Goal: Task Accomplishment & Management: Manage account settings

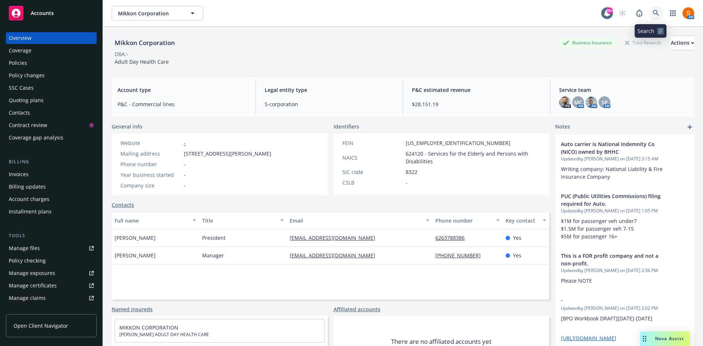
click at [652, 11] on icon at bounding box center [655, 13] width 7 height 7
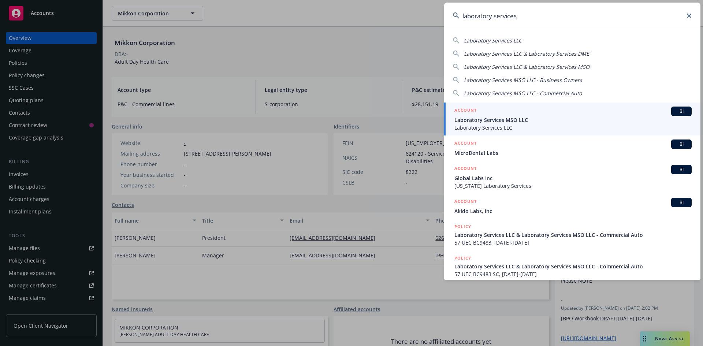
type input "laboratory services"
click at [508, 113] on div "ACCOUNT BI" at bounding box center [572, 111] width 237 height 10
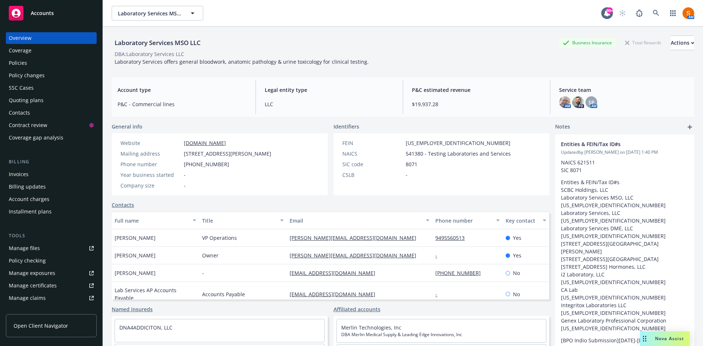
click at [47, 64] on div "Policies" at bounding box center [51, 63] width 85 height 12
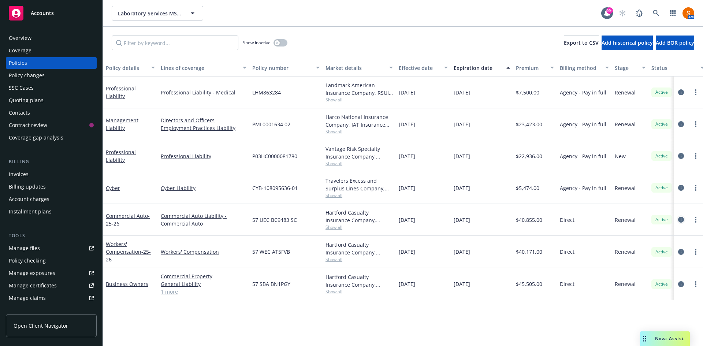
click at [682, 221] on icon "circleInformation" at bounding box center [681, 220] width 6 height 6
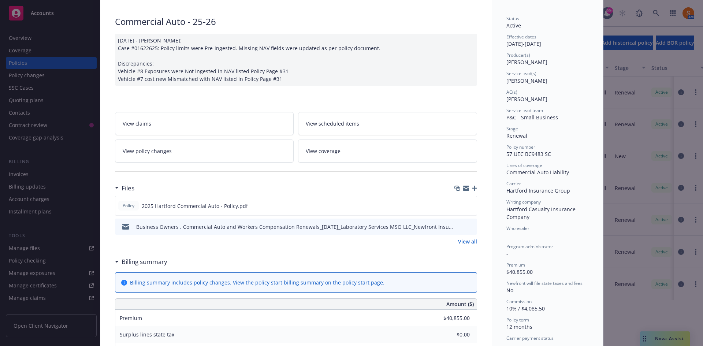
scroll to position [45, 0]
click at [361, 130] on link "View scheduled items" at bounding box center [387, 123] width 179 height 23
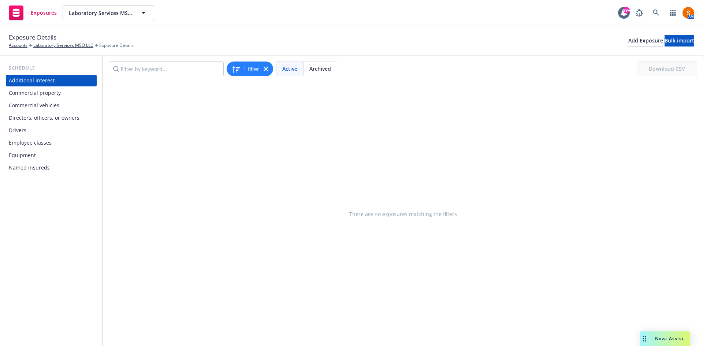
click at [49, 107] on div "Commercial vehicles" at bounding box center [34, 106] width 50 height 12
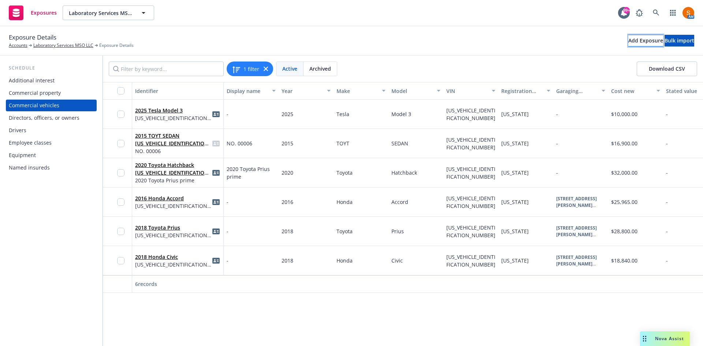
click at [628, 44] on div "Add Exposure" at bounding box center [645, 40] width 35 height 11
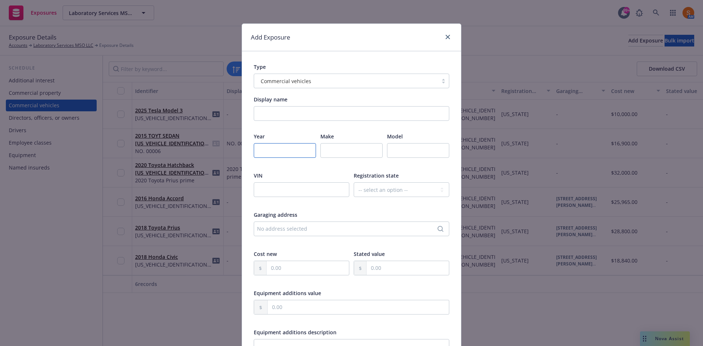
click at [272, 154] on input "number" at bounding box center [285, 150] width 62 height 15
type input "2015"
type input "Toyota"
type input "Corolla"
paste input "BRPCLLTCA011500_082240_01"
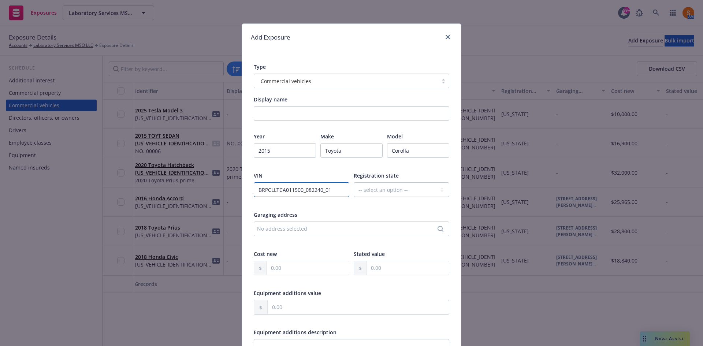
click at [283, 191] on input "BRPCLLTCA011500_082240_01" at bounding box center [301, 189] width 95 height 15
type input "[US_VEHICLE_IDENTIFICATION_NUMBER]"
select select "CA"
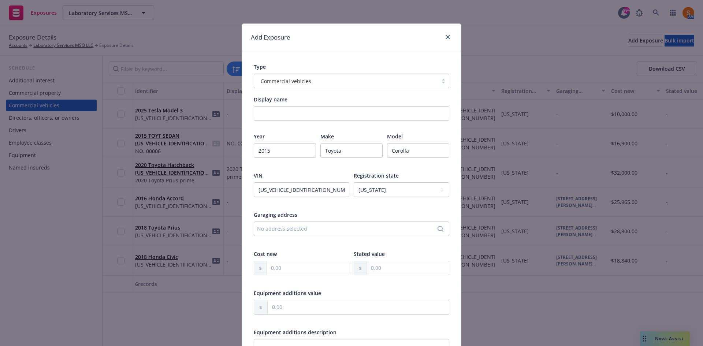
click at [294, 229] on div "No address selected" at bounding box center [347, 229] width 181 height 8
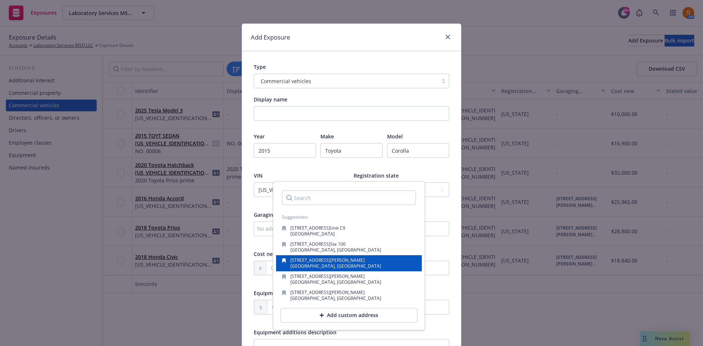
click at [352, 265] on div "245 Fischer Ave Ste A2.5 Costa Mesa, CA, 92660, USA" at bounding box center [349, 263] width 134 height 10
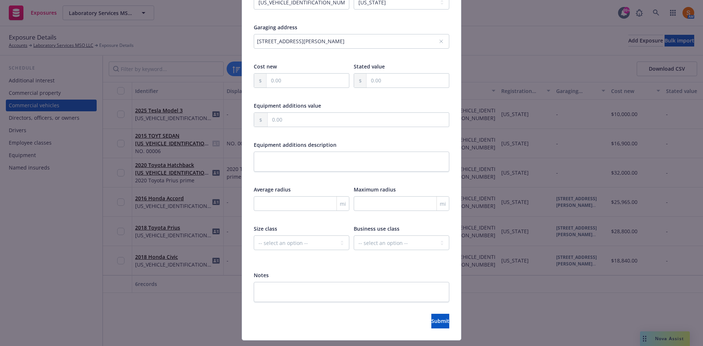
scroll to position [188, 0]
click at [431, 315] on button "Submit" at bounding box center [440, 320] width 18 height 15
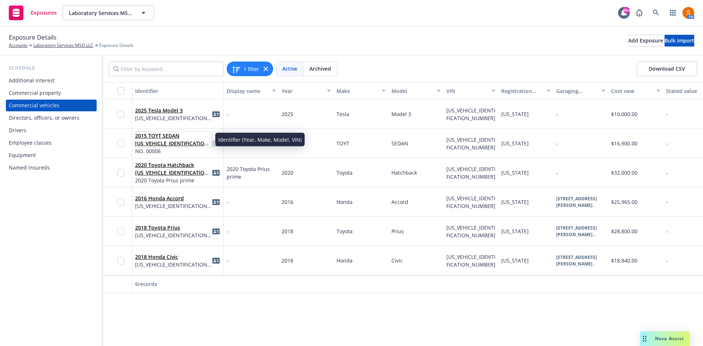
click at [164, 141] on link "2015 TOYT SEDAN 5YFBURHE1FP358157" at bounding box center [172, 143] width 75 height 22
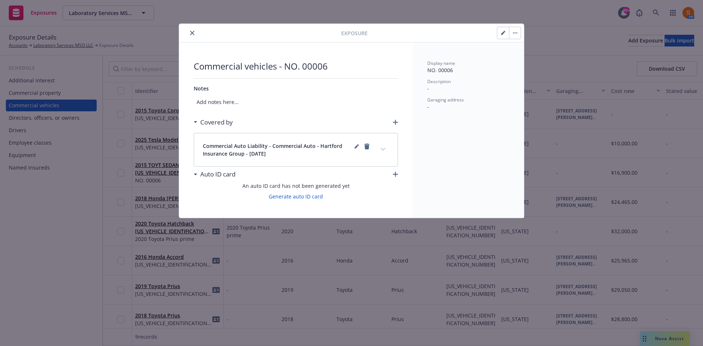
click at [192, 33] on icon "close" at bounding box center [192, 33] width 4 height 4
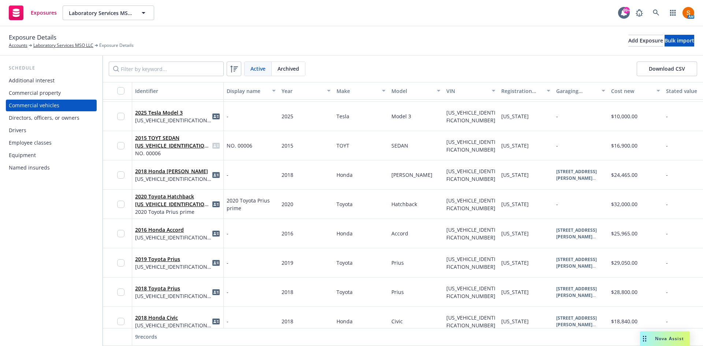
scroll to position [7, 0]
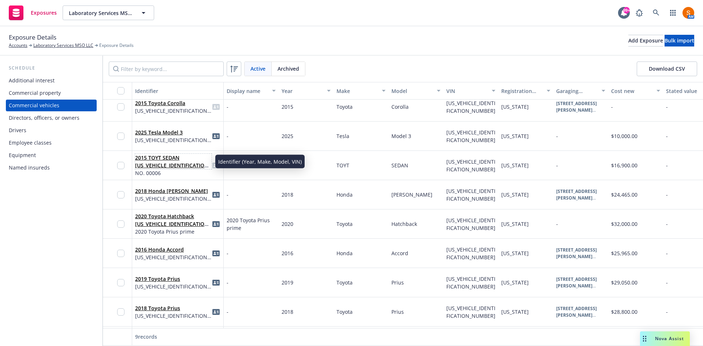
click at [165, 161] on link "2015 TOYT SEDAN [US_VEHICLE_IDENTIFICATION_NUMBER]" at bounding box center [172, 165] width 75 height 22
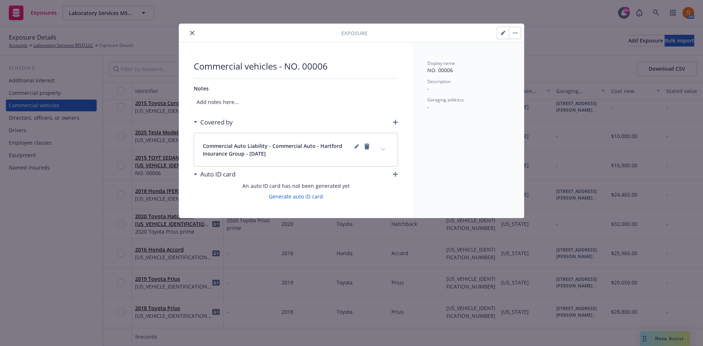
click at [497, 35] on button "button" at bounding box center [503, 33] width 12 height 12
select select "CA"
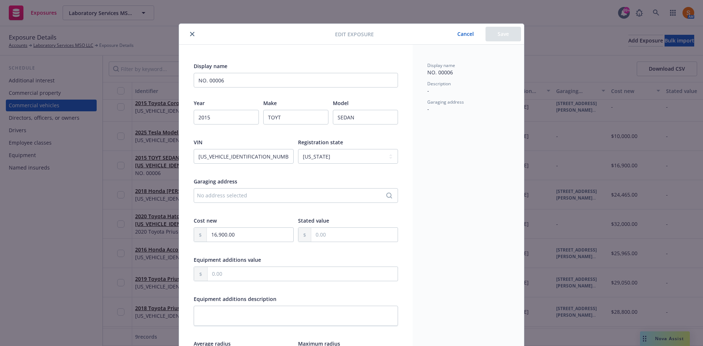
click at [190, 35] on icon "close" at bounding box center [192, 34] width 4 height 4
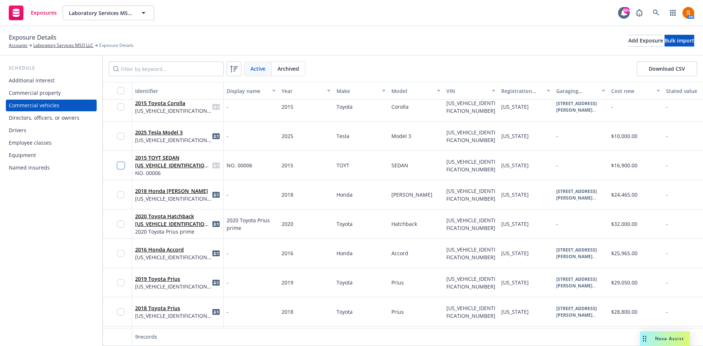
click at [120, 167] on input "checkbox" at bounding box center [120, 165] width 7 height 7
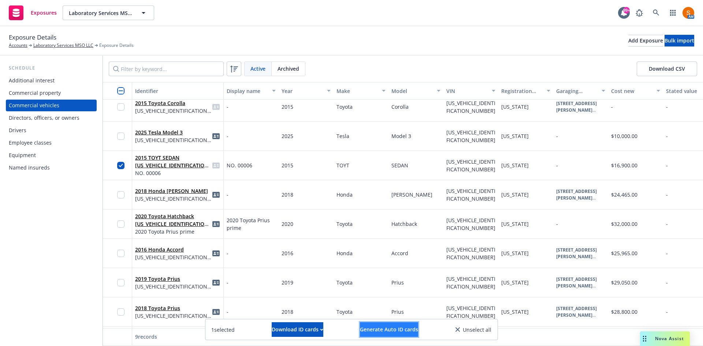
click at [397, 330] on span "Generate Auto ID cards" at bounding box center [389, 329] width 58 height 7
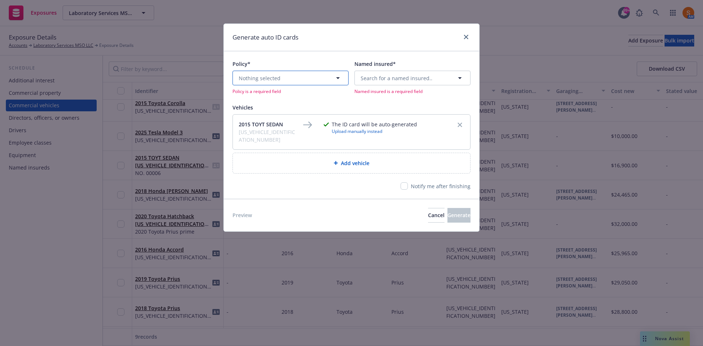
click at [299, 75] on button "Nothing selected" at bounding box center [290, 78] width 116 height 15
type input "comm"
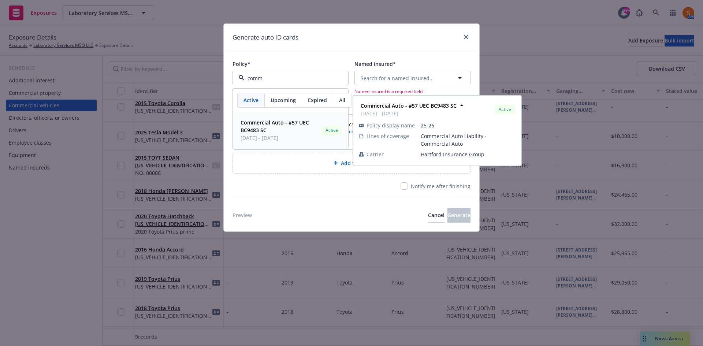
click at [297, 131] on span "Commercial Auto - #57 UEC BC9483 SC" at bounding box center [279, 126] width 78 height 15
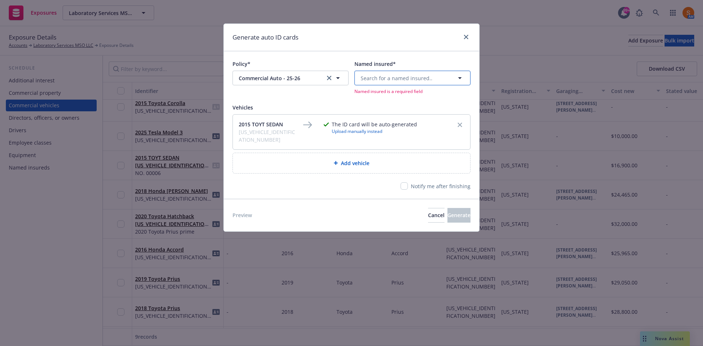
click at [387, 81] on span "Search for a named insured.." at bounding box center [396, 78] width 72 height 8
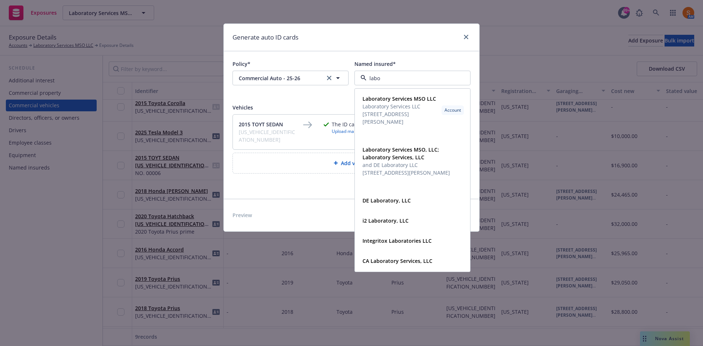
type input "labor"
click at [397, 126] on span "245 Fischer Ave Ste A2.5, Costa Mesa, CA, 92660, USA" at bounding box center [400, 117] width 76 height 15
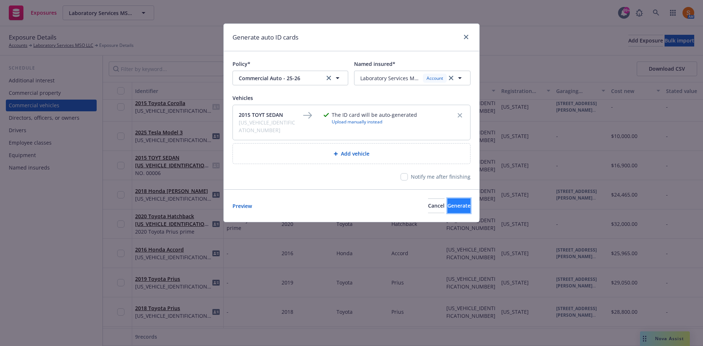
click at [447, 198] on button "Generate" at bounding box center [458, 205] width 23 height 15
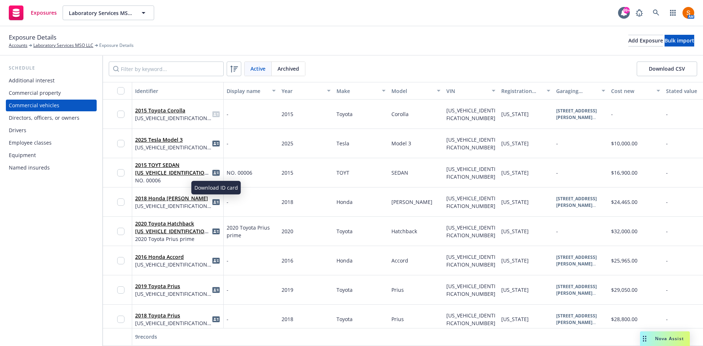
click at [216, 174] on icon "idCard" at bounding box center [215, 172] width 7 height 7
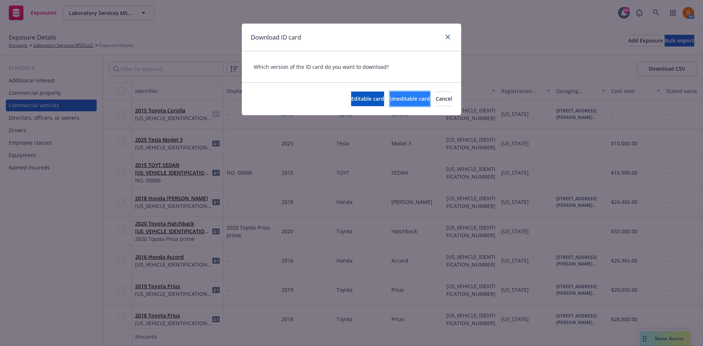
click at [390, 96] on span "Uneditable card" at bounding box center [410, 98] width 40 height 7
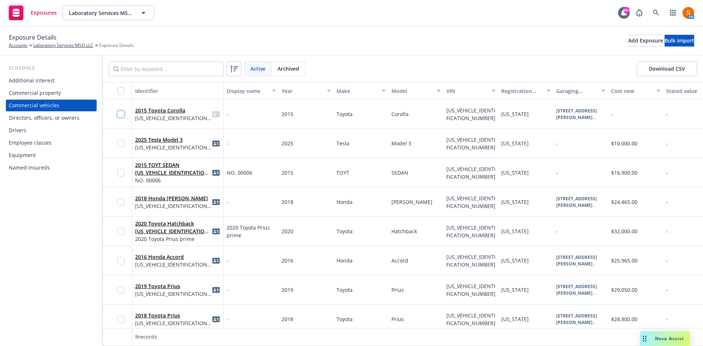
click at [120, 116] on input "checkbox" at bounding box center [120, 113] width 7 height 7
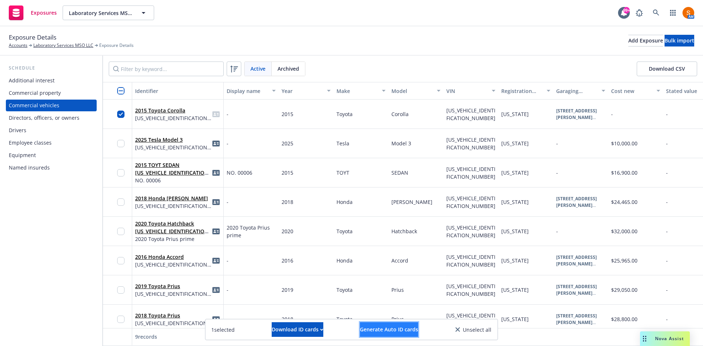
click at [399, 328] on span "Generate Auto ID cards" at bounding box center [389, 329] width 58 height 7
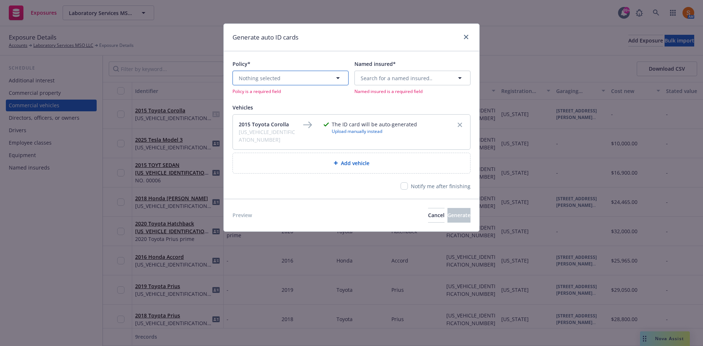
click at [301, 78] on button "Nothing selected" at bounding box center [290, 78] width 116 height 15
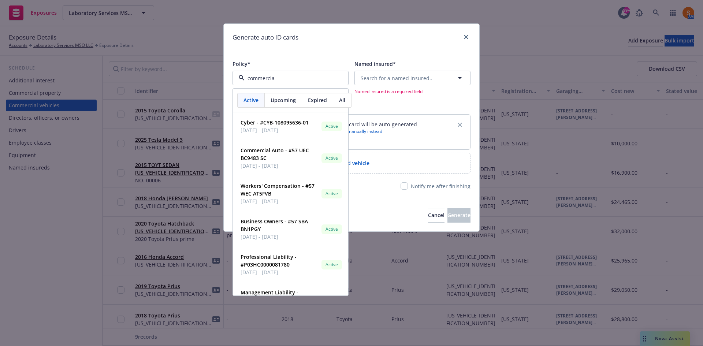
type input "commercial"
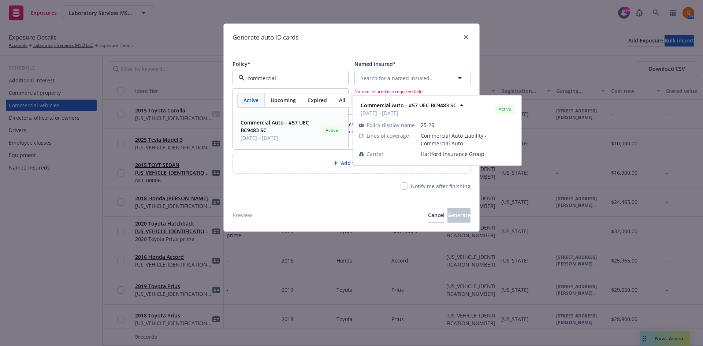
click at [285, 122] on strong "Commercial Auto - #57 UEC BC9483 SC" at bounding box center [274, 126] width 68 height 15
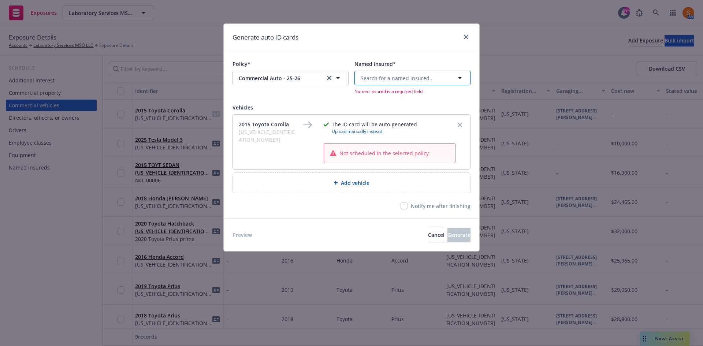
click at [375, 81] on span "Search for a named insured.." at bounding box center [396, 78] width 72 height 8
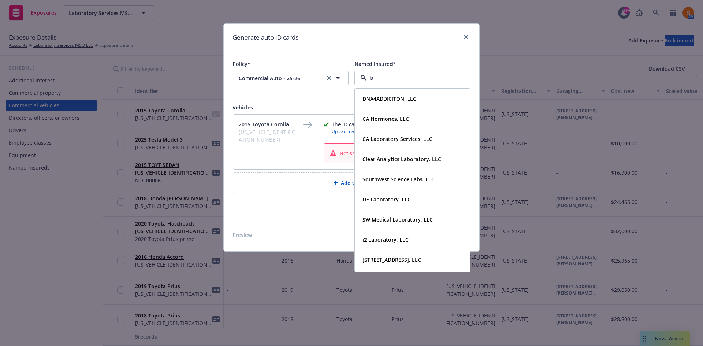
type input "lab"
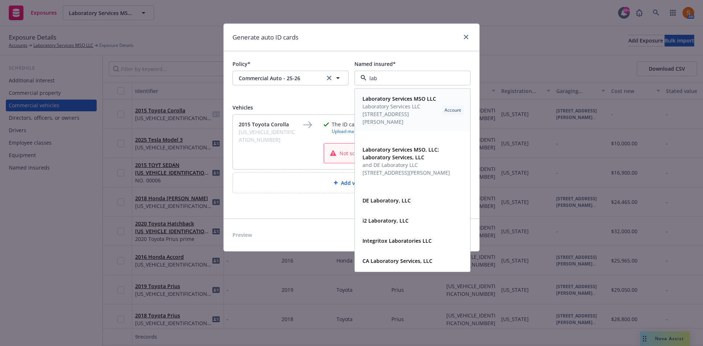
click at [389, 119] on span "245 Fischer Ave Ste A2.5, Costa Mesa, CA, 92660, USA" at bounding box center [400, 117] width 76 height 15
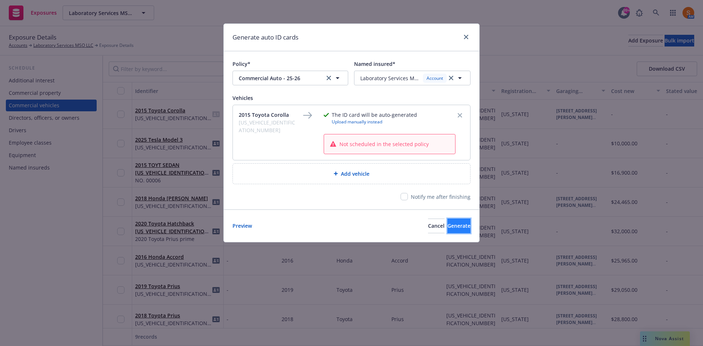
click at [447, 229] on span "Generate" at bounding box center [458, 225] width 23 height 7
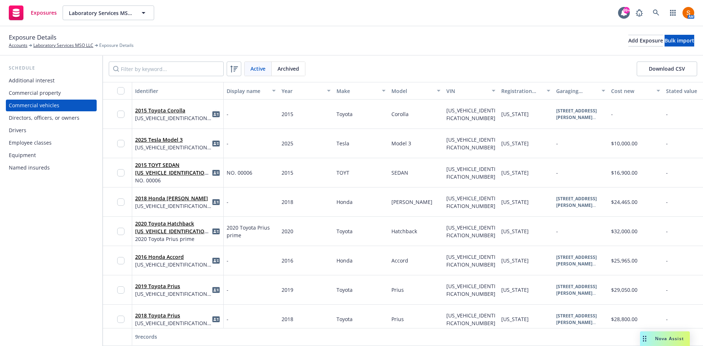
click at [214, 116] on icon "idCard" at bounding box center [215, 114] width 7 height 6
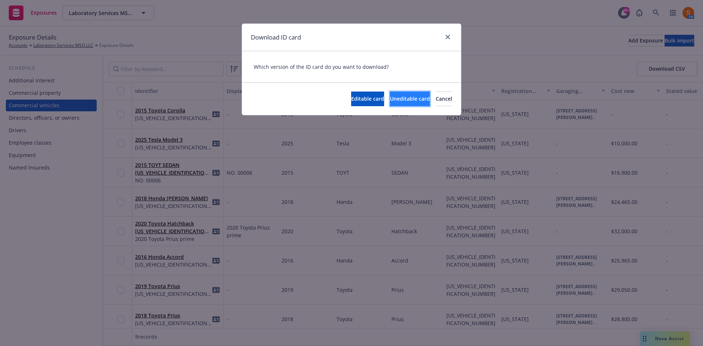
click at [390, 95] on span "Uneditable card" at bounding box center [410, 98] width 40 height 7
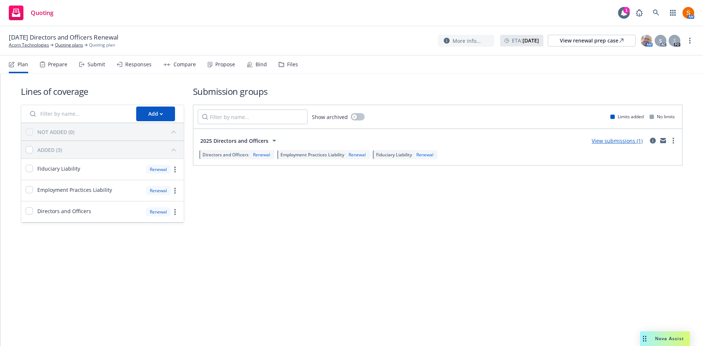
click at [228, 66] on div "Propose" at bounding box center [225, 64] width 20 height 6
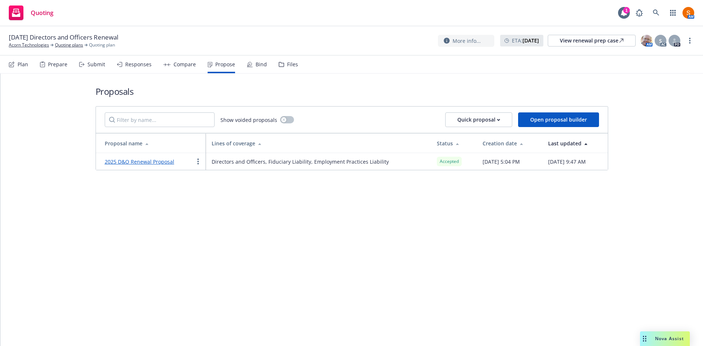
click at [251, 65] on div "Bind" at bounding box center [257, 65] width 20 height 18
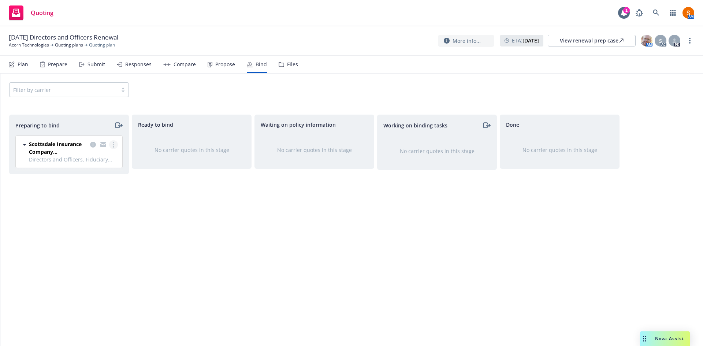
click at [110, 145] on link "more" at bounding box center [113, 144] width 9 height 9
click at [95, 168] on link "Log bind order" at bounding box center [82, 174] width 72 height 15
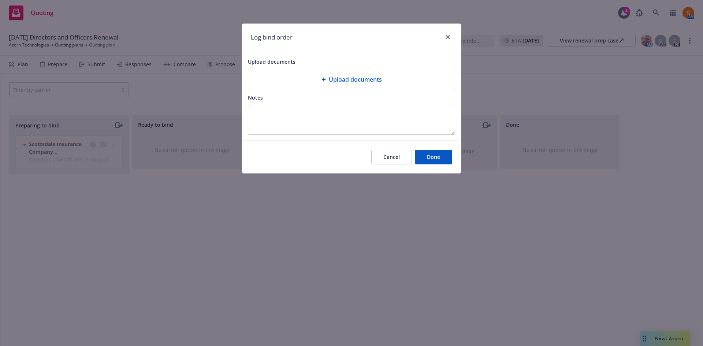
click at [312, 85] on div "Upload documents" at bounding box center [351, 79] width 206 height 20
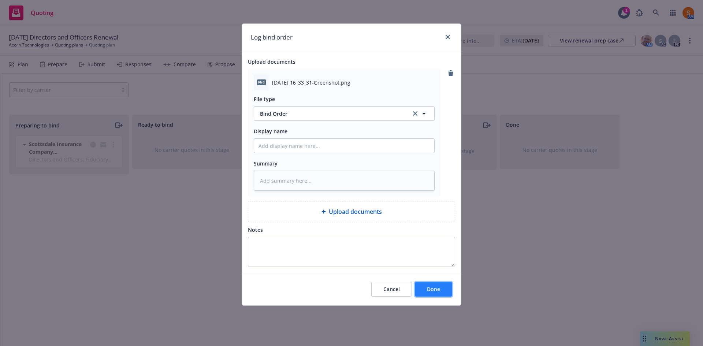
click at [431, 293] on button "Done" at bounding box center [433, 289] width 37 height 15
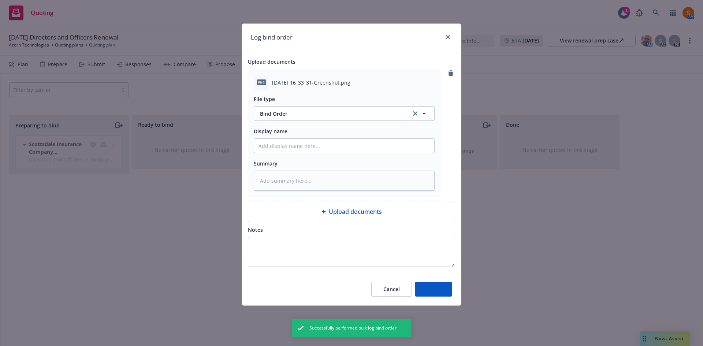
type textarea "x"
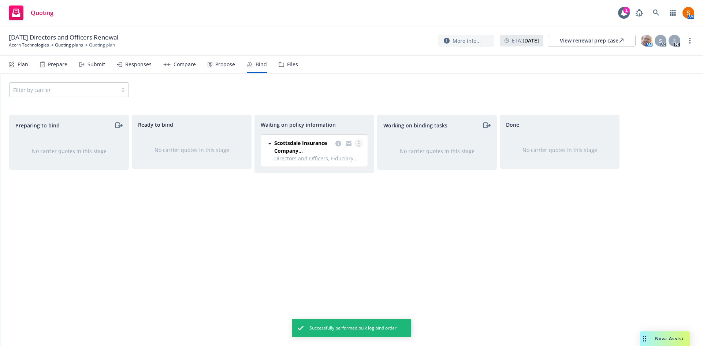
click at [358, 146] on link "more" at bounding box center [358, 143] width 9 height 9
click at [337, 163] on link "Create policies" at bounding box center [329, 158] width 66 height 15
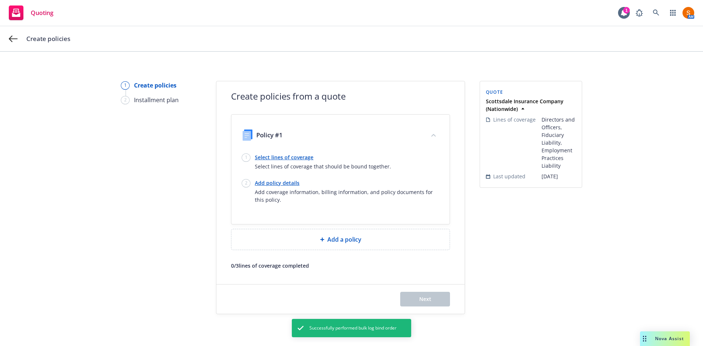
click at [290, 158] on link "Select lines of coverage" at bounding box center [323, 157] width 136 height 8
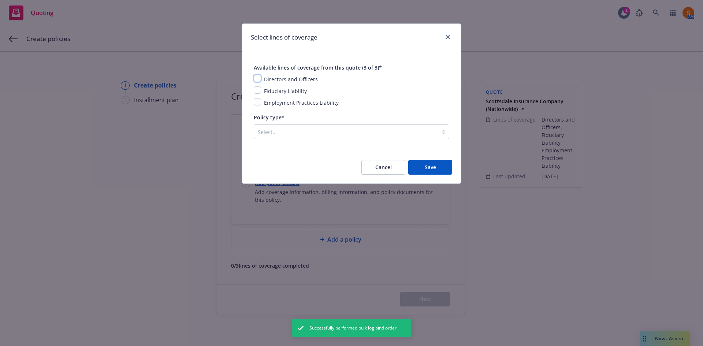
click at [259, 81] on input "checkbox" at bounding box center [257, 78] width 7 height 7
checkbox input "true"
click at [258, 90] on input "checkbox" at bounding box center [257, 89] width 7 height 7
checkbox input "true"
click at [256, 100] on input "checkbox" at bounding box center [257, 101] width 7 height 7
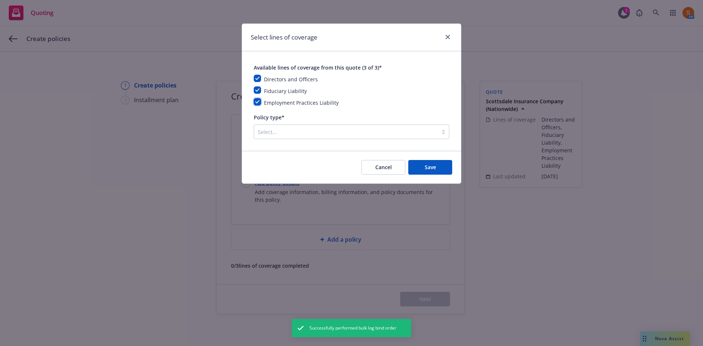
checkbox input "true"
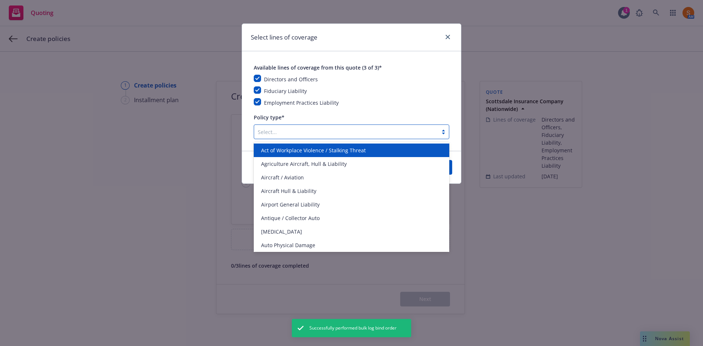
click at [271, 127] on div "Select..." at bounding box center [346, 132] width 184 height 12
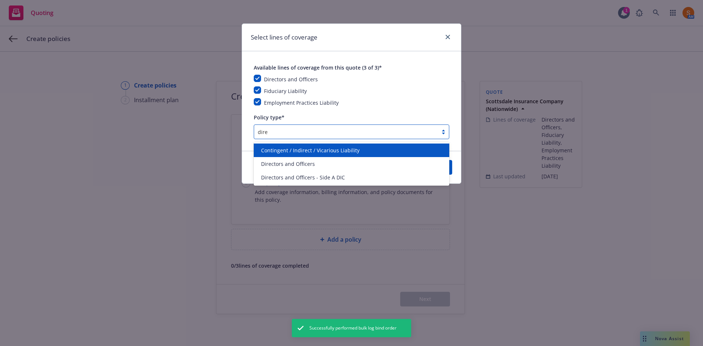
type input "direc"
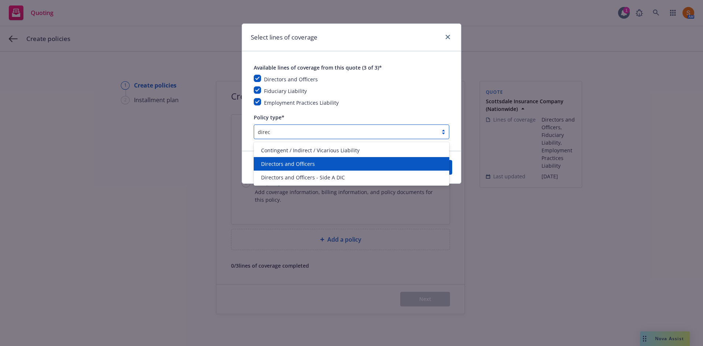
click at [284, 170] on div "Directors and Officers" at bounding box center [351, 164] width 195 height 14
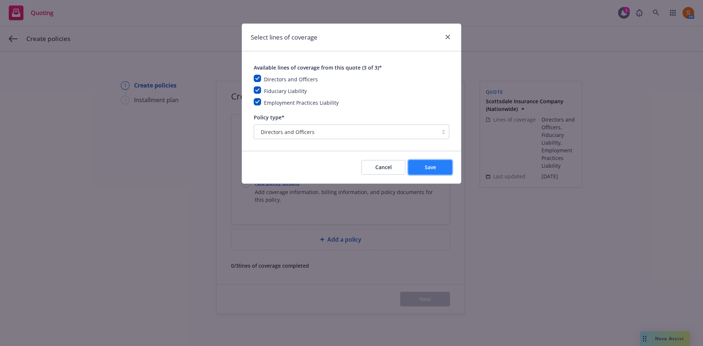
click at [434, 166] on span "Save" at bounding box center [429, 167] width 11 height 7
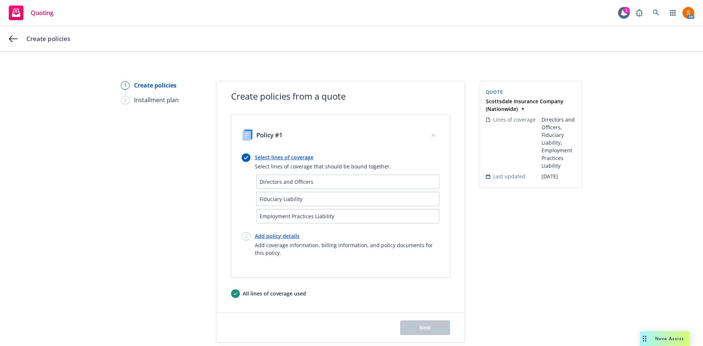
scroll to position [26, 0]
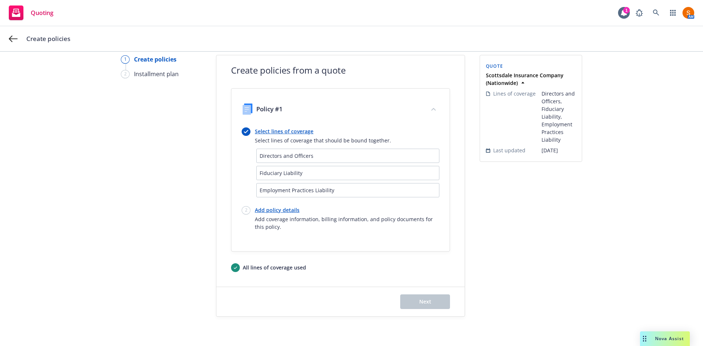
click at [280, 211] on link "Add policy details" at bounding box center [347, 210] width 184 height 8
select select "12"
select select "CA"
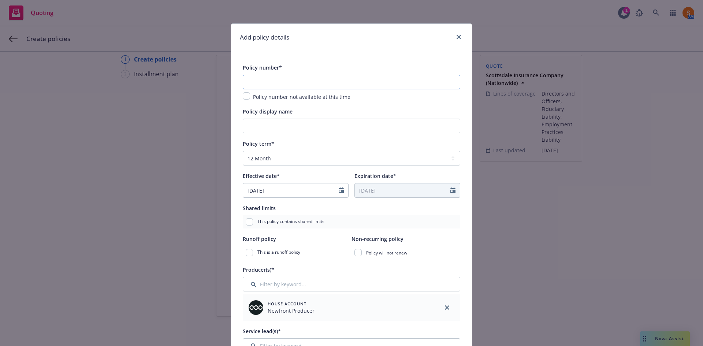
paste input "EKS3590337"
click at [277, 85] on input "text" at bounding box center [351, 82] width 217 height 15
type input "EKS3590337"
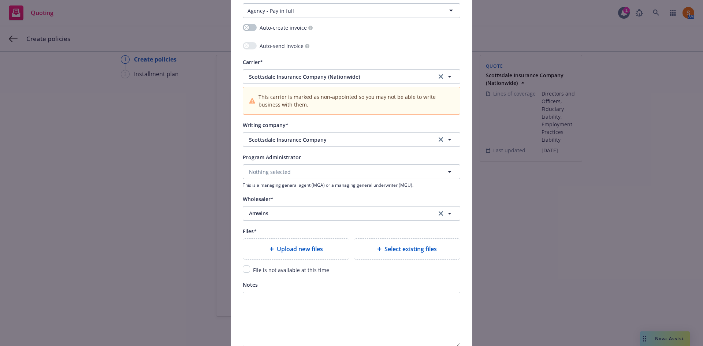
scroll to position [674, 0]
click at [277, 247] on span "Upload new files" at bounding box center [300, 248] width 46 height 9
click at [244, 270] on input "checkbox" at bounding box center [246, 268] width 7 height 7
checkbox input "true"
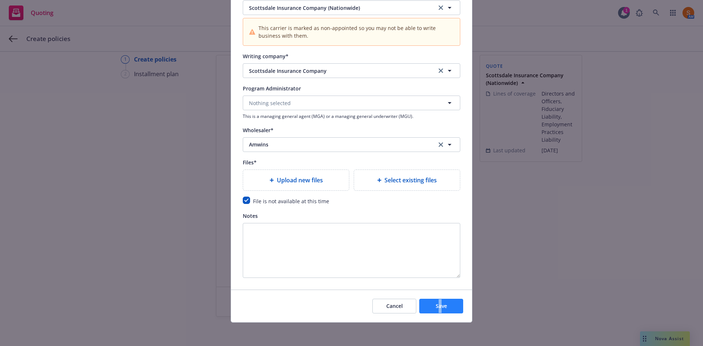
drag, startPoint x: 436, startPoint y: 316, endPoint x: 439, endPoint y: 303, distance: 13.8
click at [439, 303] on div "Cancel Save" at bounding box center [351, 305] width 241 height 33
click at [439, 303] on span "Save" at bounding box center [440, 305] width 11 height 7
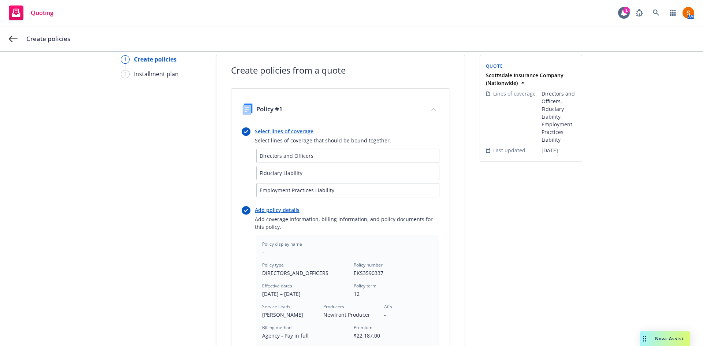
scroll to position [232, 0]
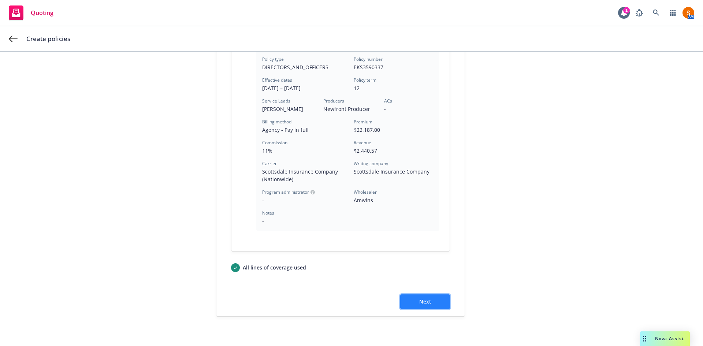
click at [411, 305] on button "Next" at bounding box center [425, 301] width 50 height 15
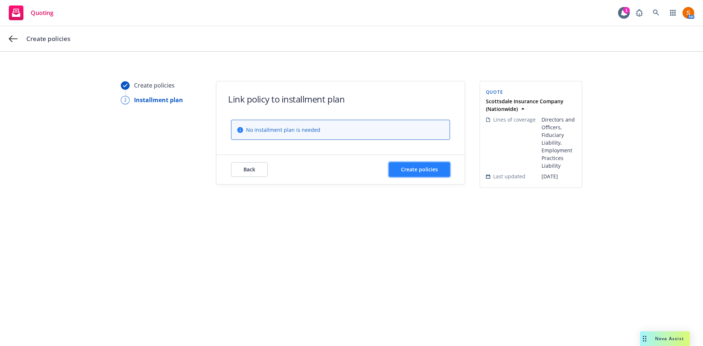
click at [417, 172] on span "Create policies" at bounding box center [419, 169] width 37 height 7
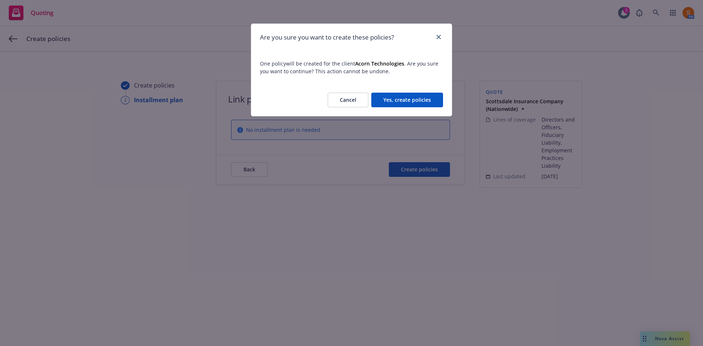
click at [406, 93] on button "Yes, create policies" at bounding box center [407, 100] width 72 height 15
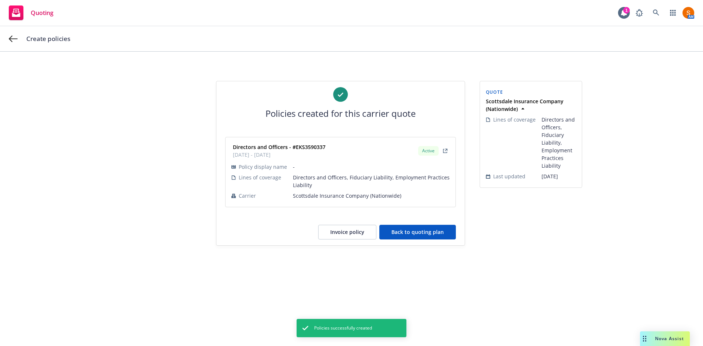
click at [430, 230] on button "Back to quoting plan" at bounding box center [417, 232] width 76 height 15
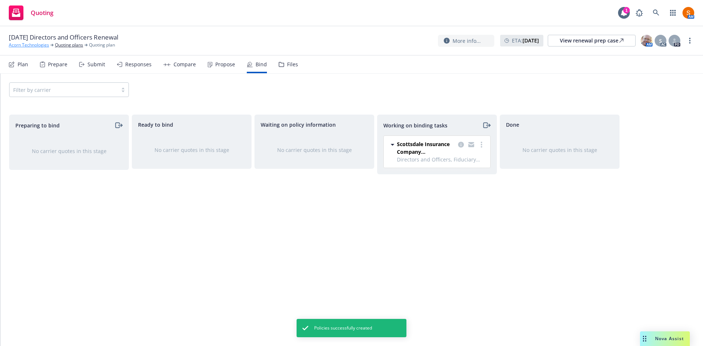
click at [27, 45] on link "Acorn Technologies" at bounding box center [29, 45] width 40 height 7
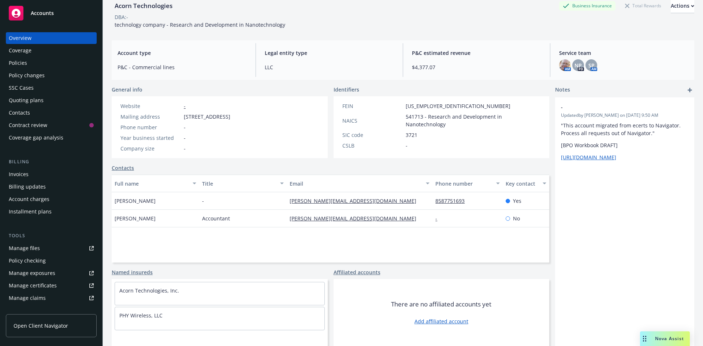
scroll to position [38, 0]
click at [38, 175] on div "Invoices" at bounding box center [51, 174] width 85 height 12
